Goal: Check status: Check status

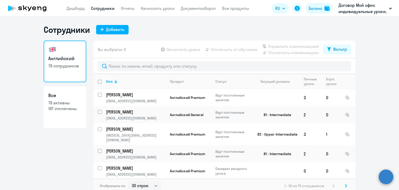
select select "30"
click at [148, 60] on div at bounding box center [225, 66] width 262 height 16
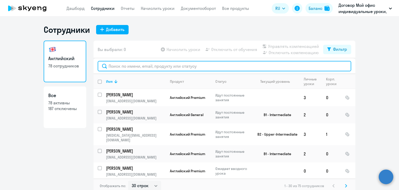
click at [157, 67] on input "text" at bounding box center [225, 66] width 254 height 10
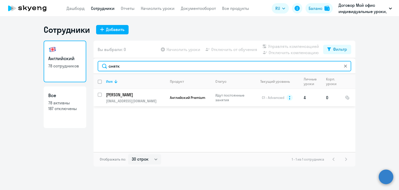
type input "снятк"
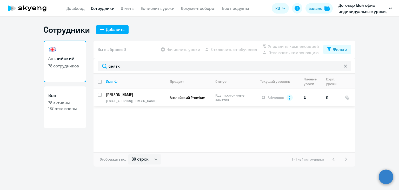
click at [132, 94] on p "[PERSON_NAME]" at bounding box center [135, 95] width 59 height 6
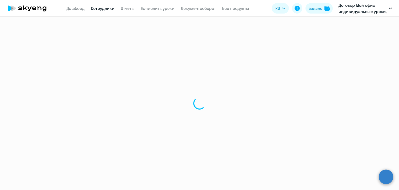
select select "english"
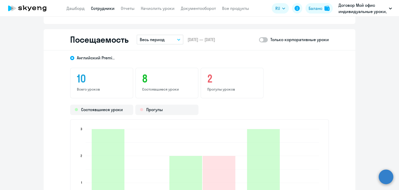
scroll to position [618, 0]
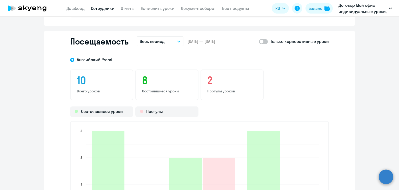
click at [176, 37] on button "Весь период" at bounding box center [160, 41] width 47 height 10
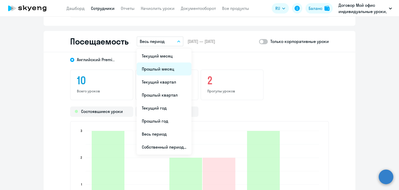
click at [165, 68] on li "Прошлый месяц" at bounding box center [164, 68] width 55 height 13
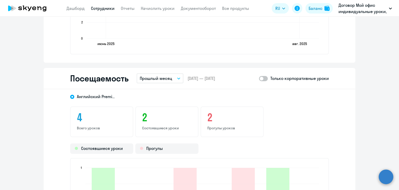
scroll to position [580, 0]
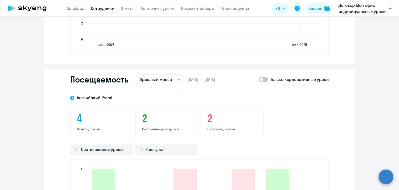
click at [178, 78] on button "Прошлый месяц" at bounding box center [160, 79] width 47 height 10
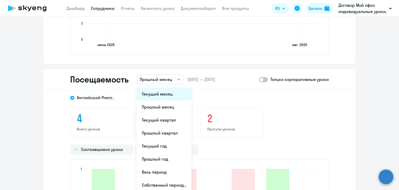
click at [168, 91] on li "Текущий месяц" at bounding box center [164, 93] width 55 height 13
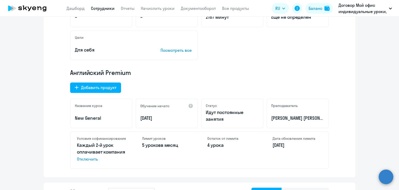
scroll to position [0, 0]
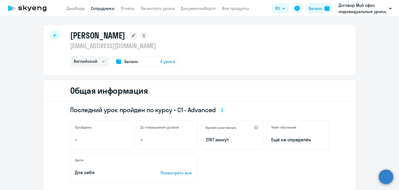
click at [52, 32] on div at bounding box center [55, 35] width 10 height 10
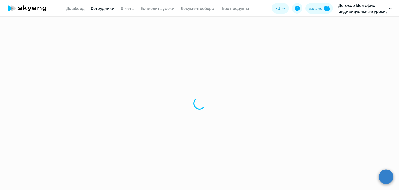
select select "30"
